Goal: Information Seeking & Learning: Learn about a topic

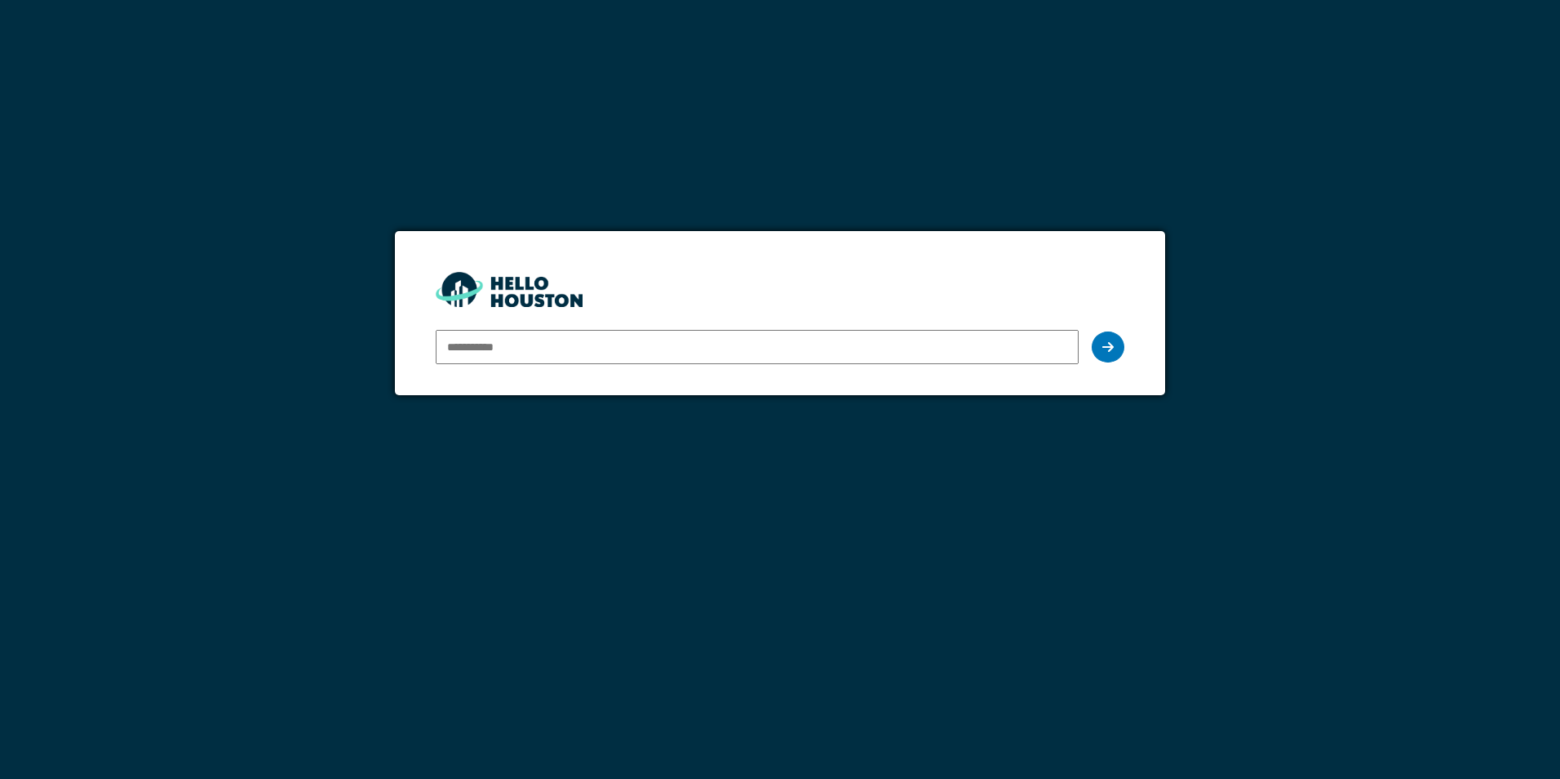
click at [566, 347] on input "email" at bounding box center [757, 347] width 642 height 34
type input "**********"
click at [1109, 348] on icon at bounding box center [1107, 346] width 11 height 13
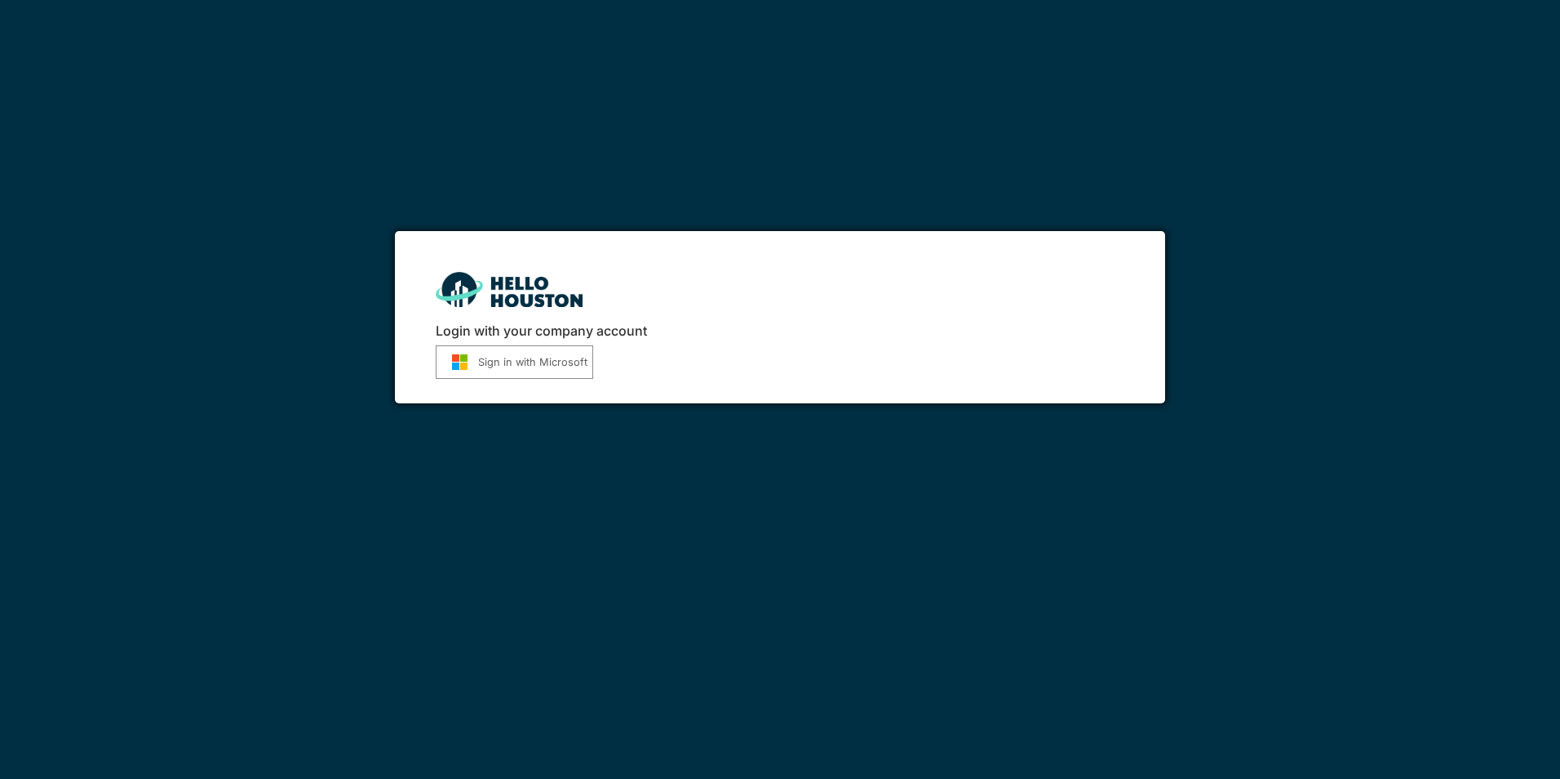
click at [497, 357] on button "Sign in with Microsoft" at bounding box center [514, 361] width 157 height 33
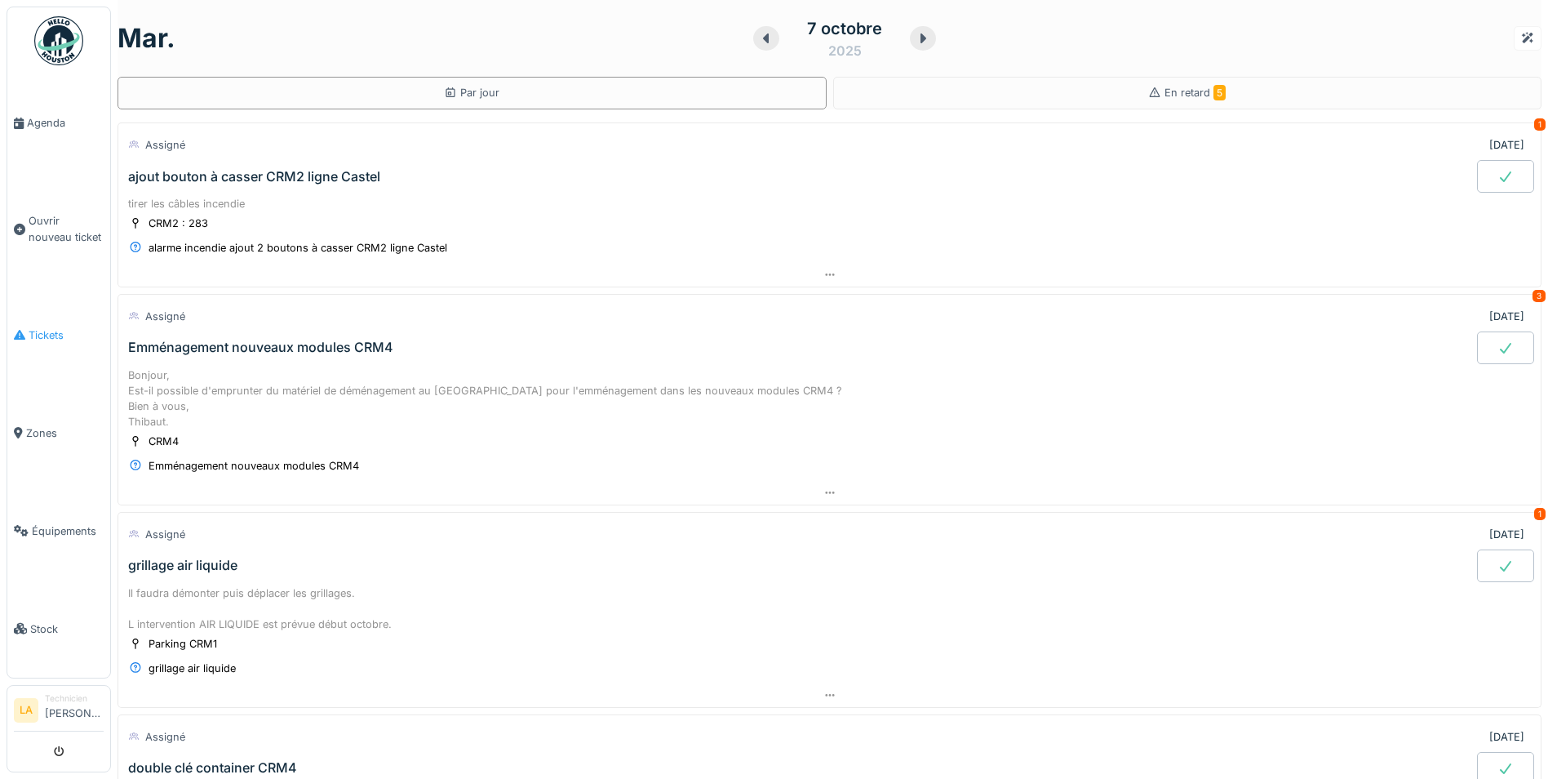
click at [60, 329] on span "Tickets" at bounding box center [66, 335] width 75 height 16
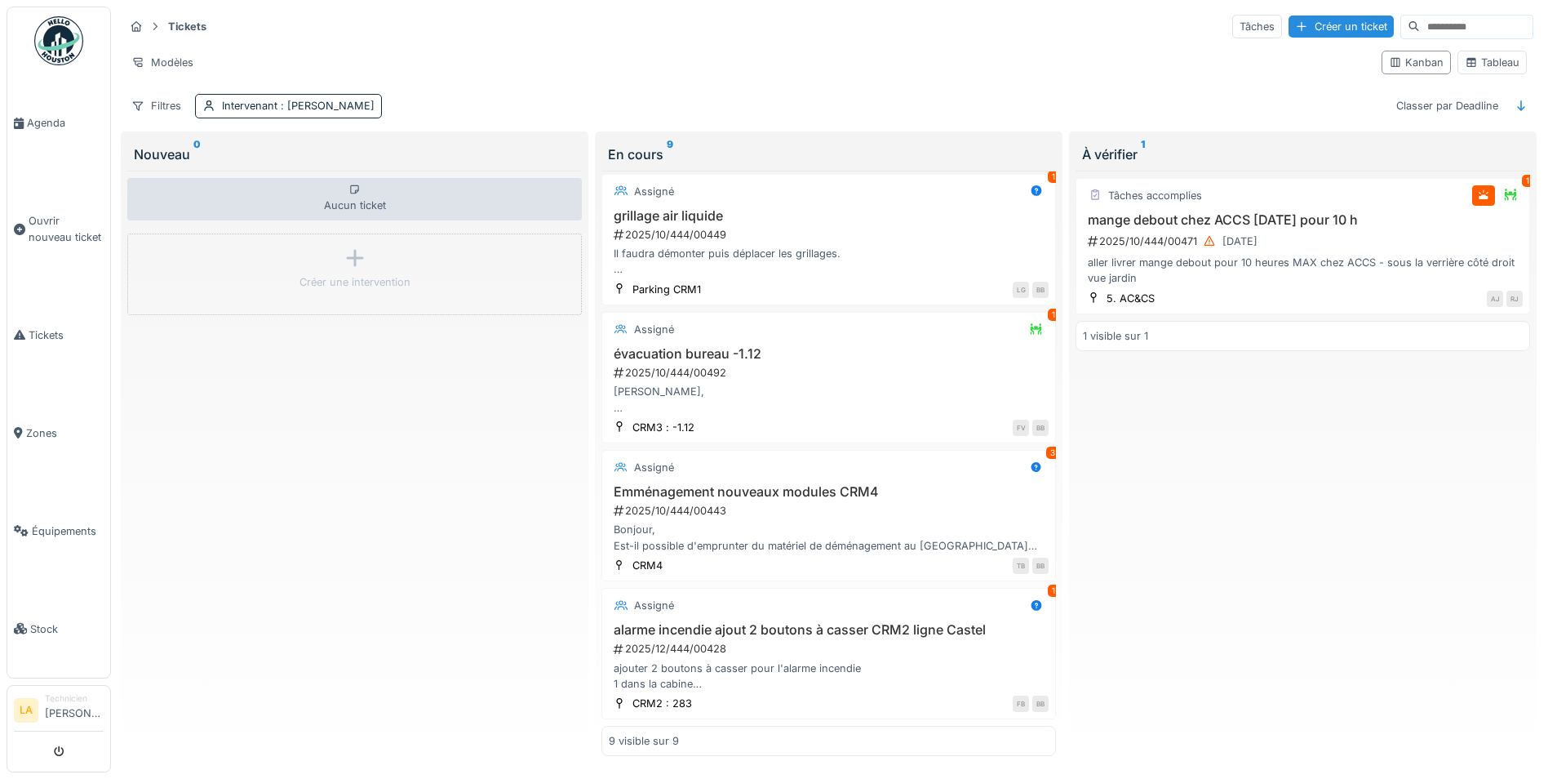
scroll to position [10, 0]
click at [669, 346] on h3 "évacuation bureau -1.12" at bounding box center [829, 354] width 440 height 16
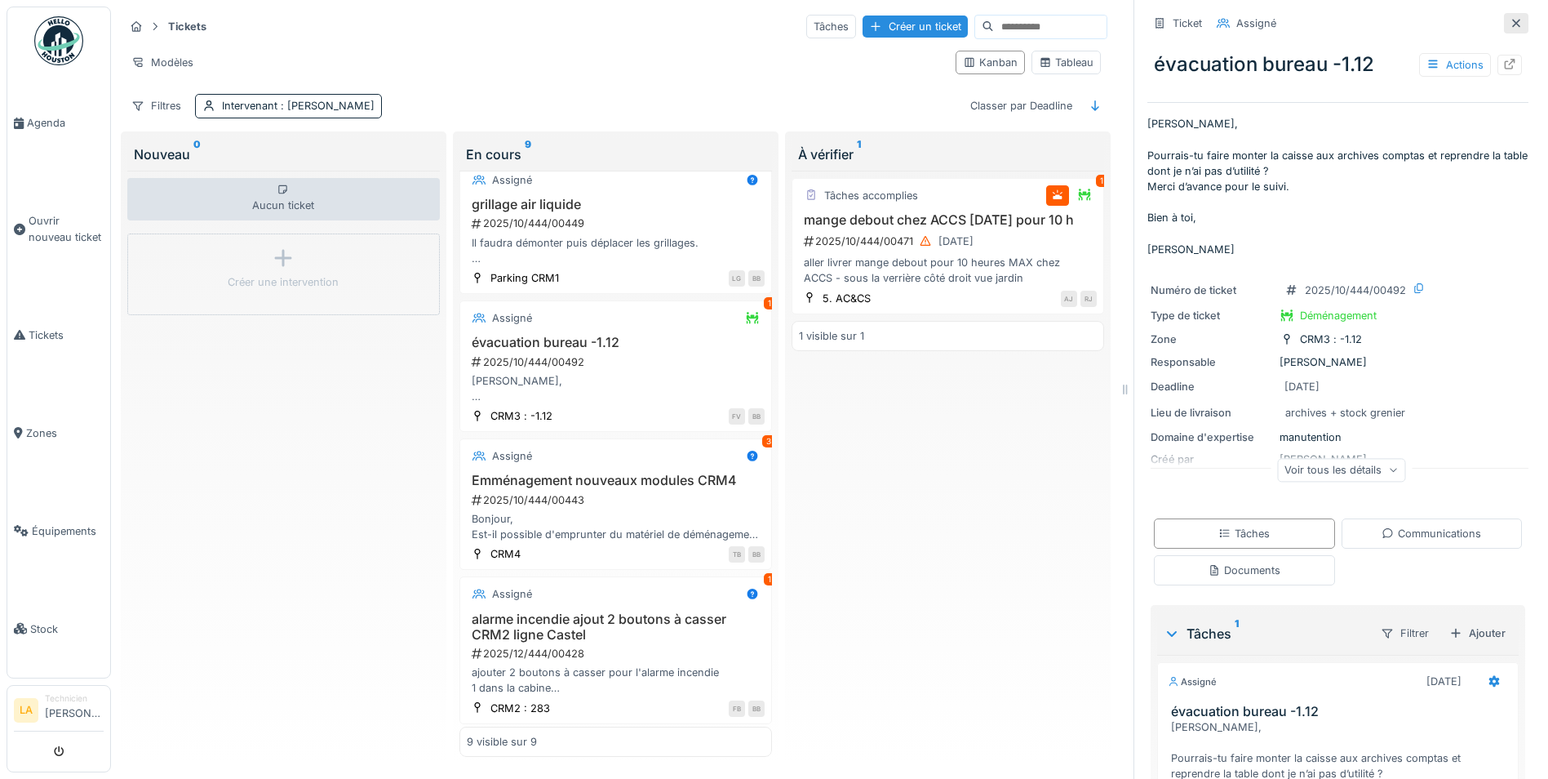
click at [1512, 19] on icon at bounding box center [1516, 23] width 8 height 8
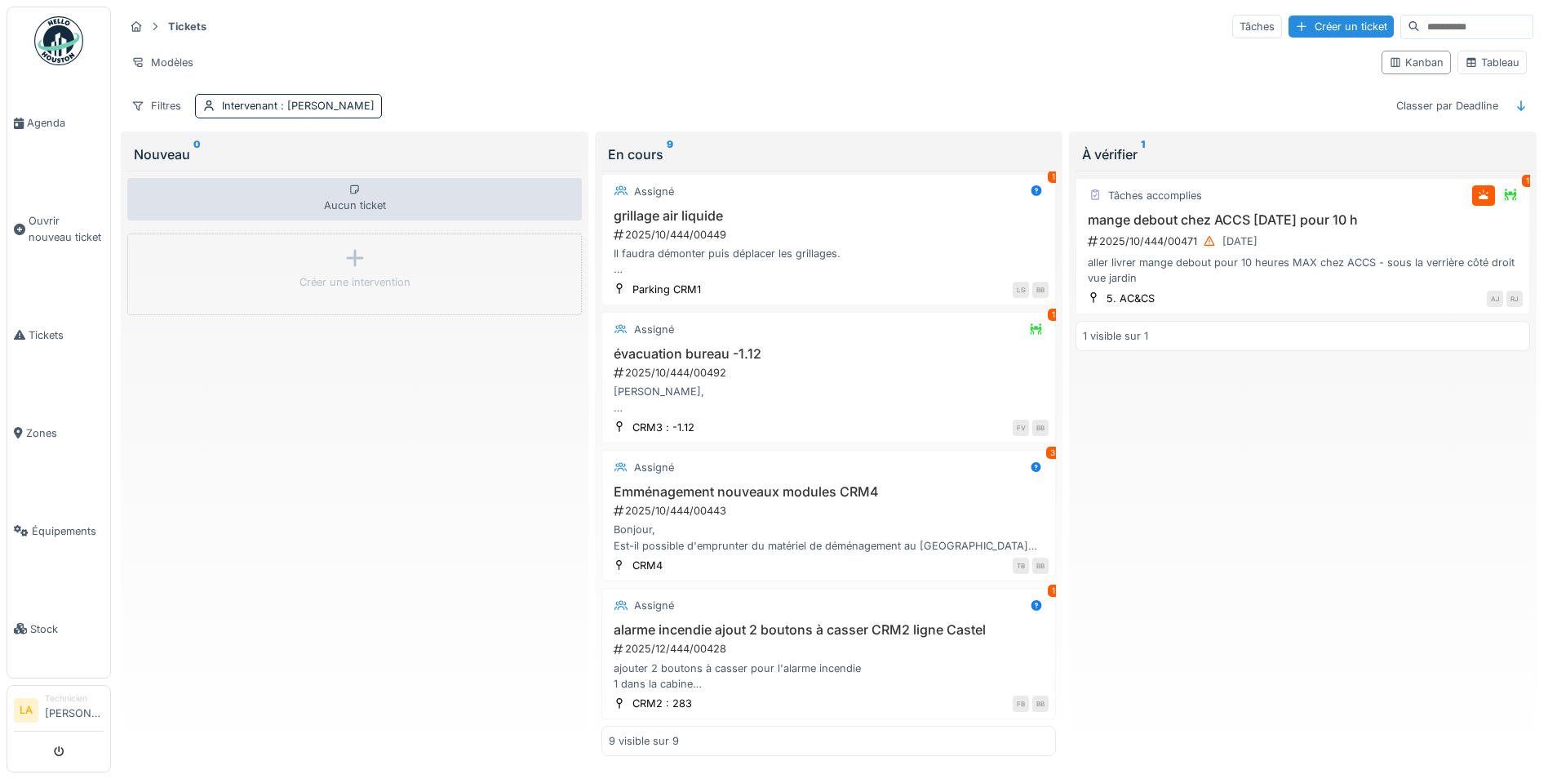
scroll to position [668, 0]
